Goal: Find specific page/section

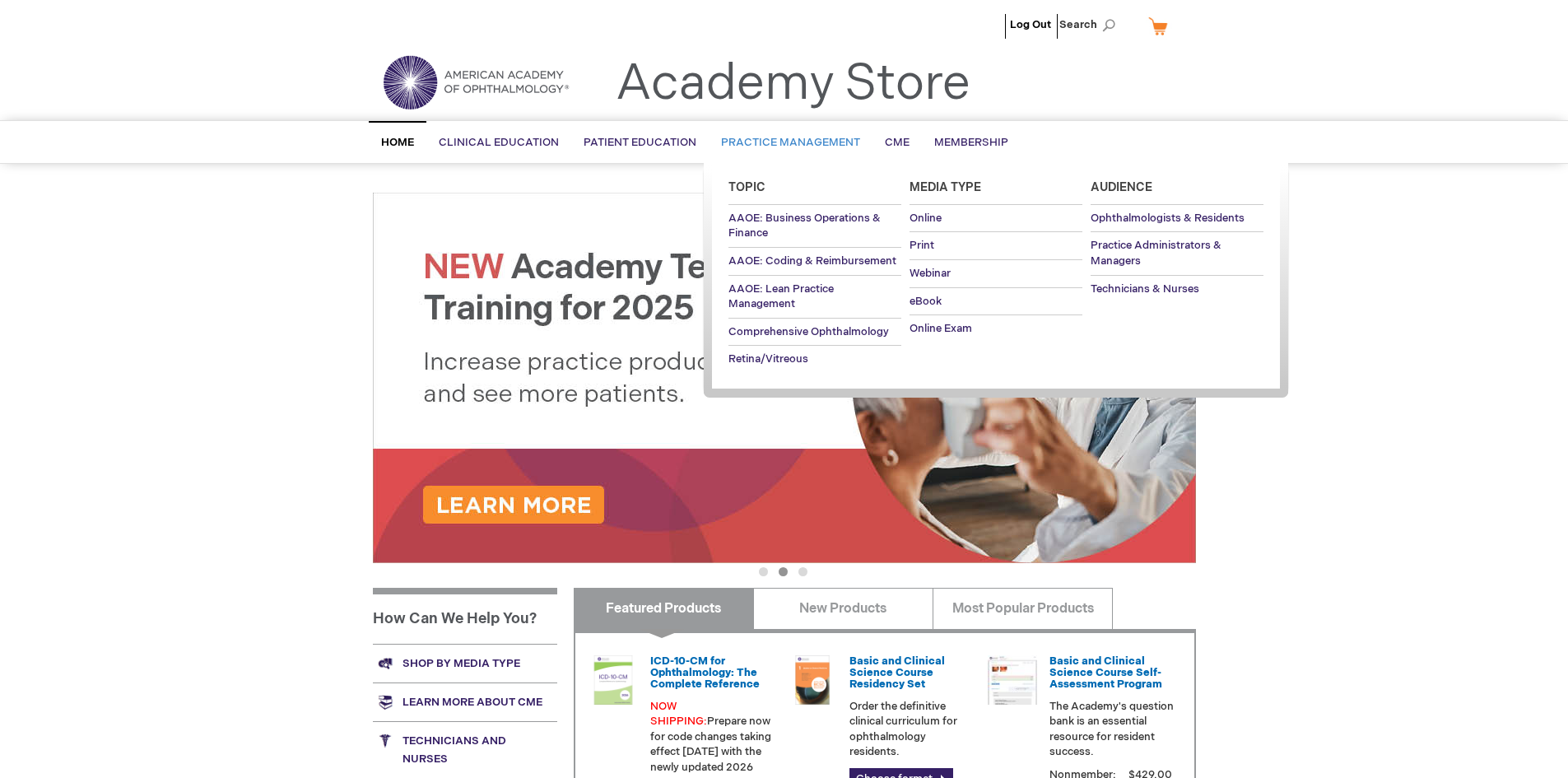
click at [780, 133] on link "Practice Management" at bounding box center [791, 142] width 164 height 40
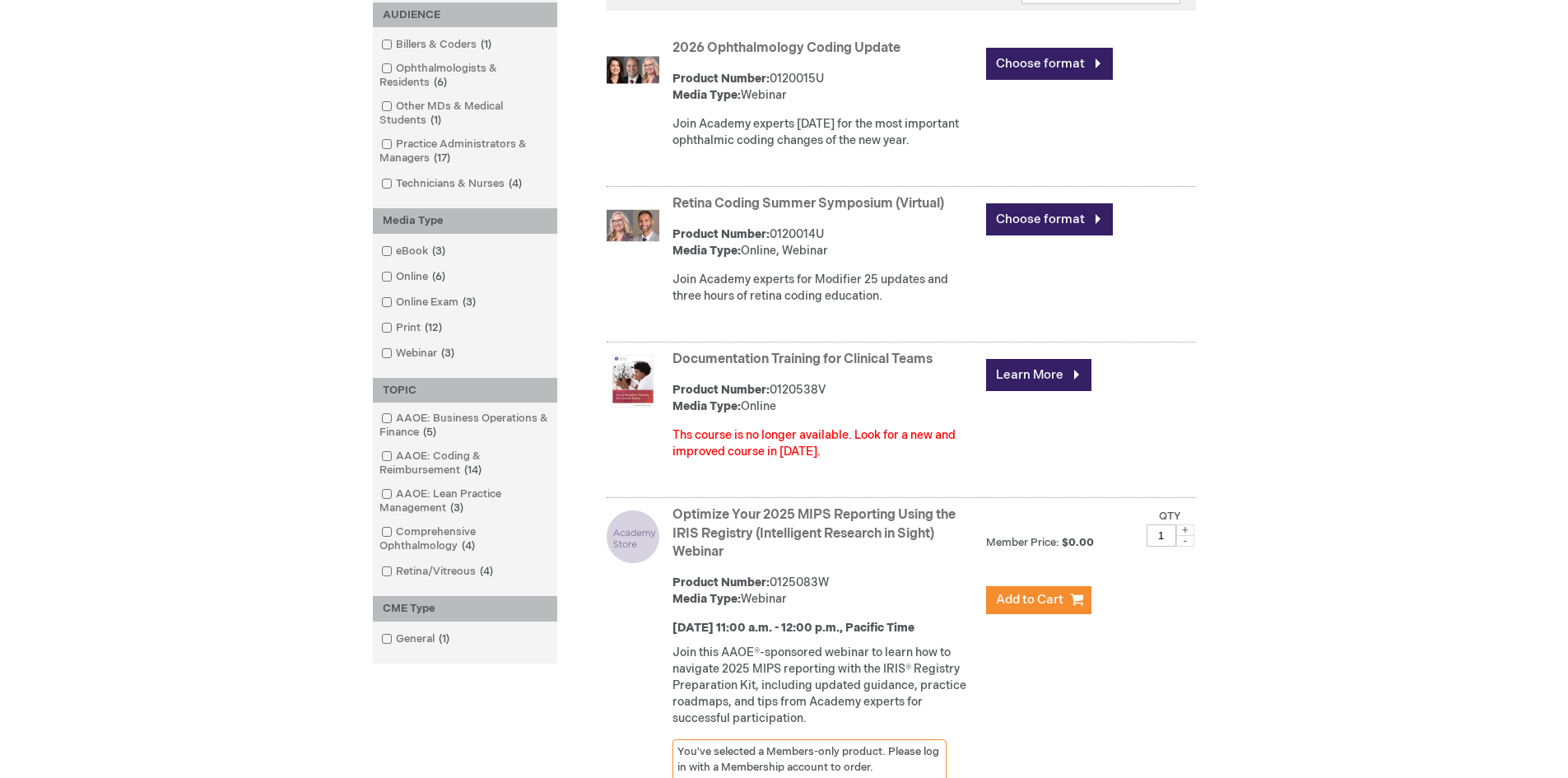
scroll to position [494, 0]
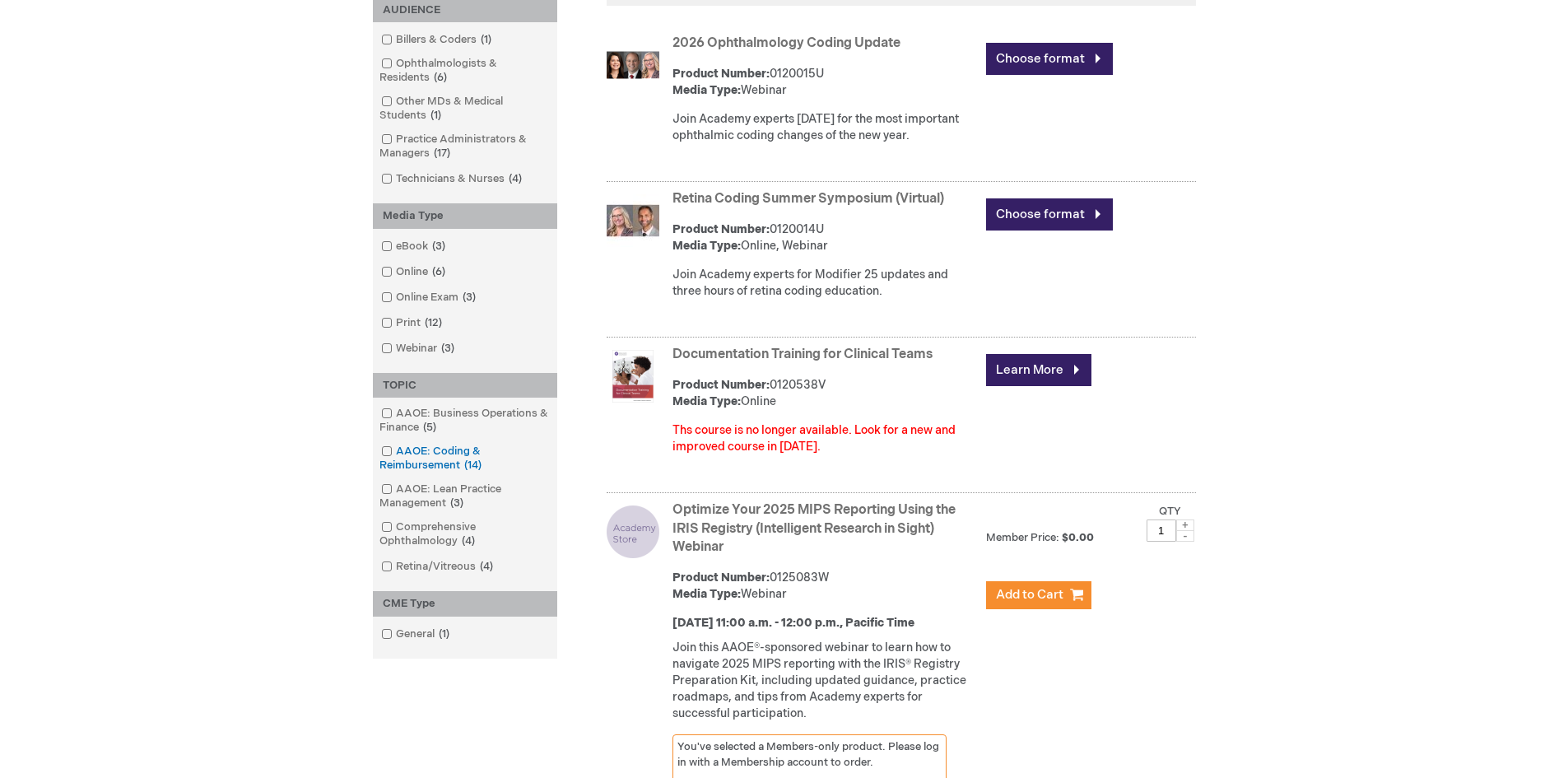
click at [395, 451] on span at bounding box center [395, 451] width 0 height 13
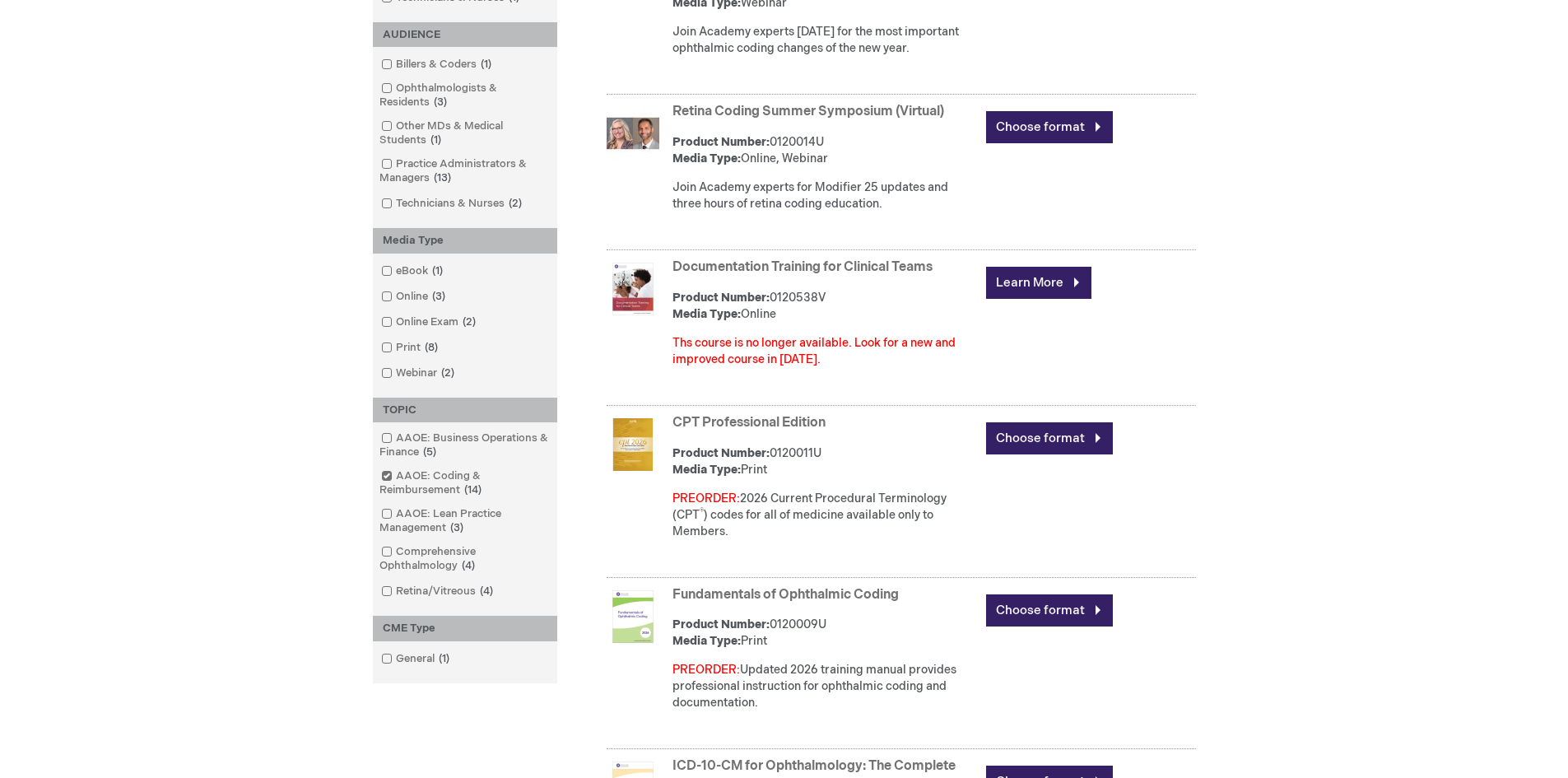
scroll to position [658, 0]
